Goal: Register for event/course

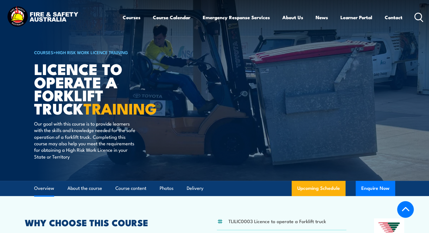
scroll to position [204, 0]
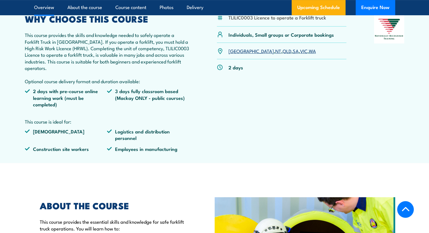
click at [300, 51] on link "VIC" at bounding box center [303, 50] width 7 height 7
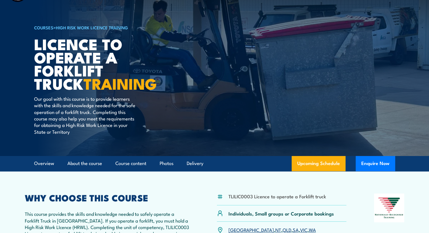
scroll to position [6, 0]
